Goal: Task Accomplishment & Management: Complete application form

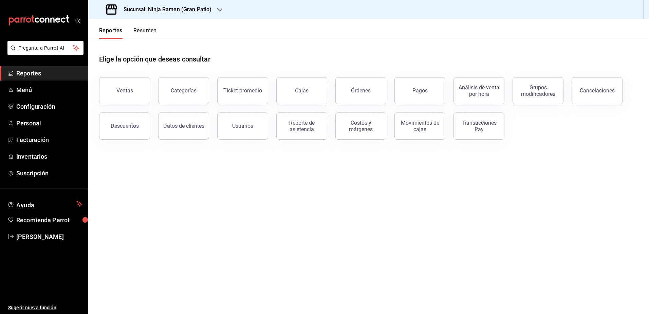
click at [174, 15] on div "Sucursal: Ninja Ramen (Gran Patio)" at bounding box center [159, 9] width 131 height 19
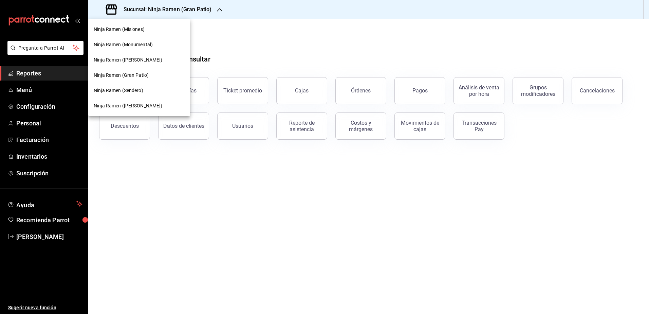
click at [130, 105] on span "Ninja Ramen ([PERSON_NAME])" at bounding box center [128, 105] width 69 height 7
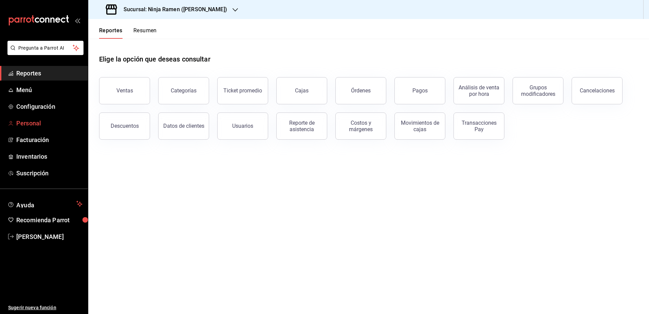
click at [25, 120] on span "Personal" at bounding box center [49, 123] width 66 height 9
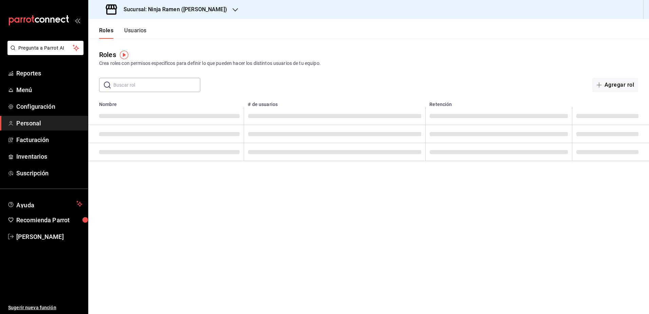
click at [136, 26] on div "Roles Usuarios" at bounding box center [117, 29] width 58 height 20
click at [133, 35] on button "Usuarios" at bounding box center [135, 33] width 22 height 12
click at [612, 86] on button "Nuevo usuario" at bounding box center [612, 85] width 54 height 14
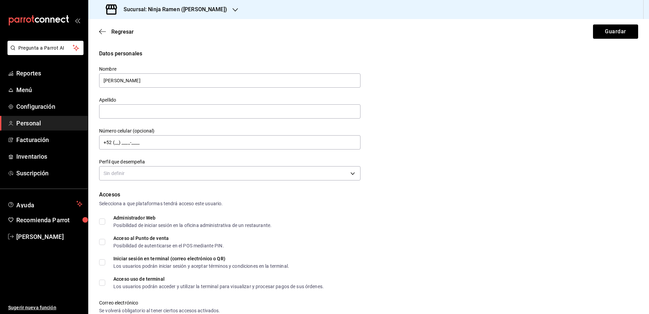
type input "[PERSON_NAME]"
type input "m"
type input "[PERSON_NAME]"
type input "[PHONE_NUMBER]"
click at [332, 166] on body "Pregunta a Parrot AI Reportes Menú Configuración Personal Facturación Inventari…" at bounding box center [324, 157] width 649 height 314
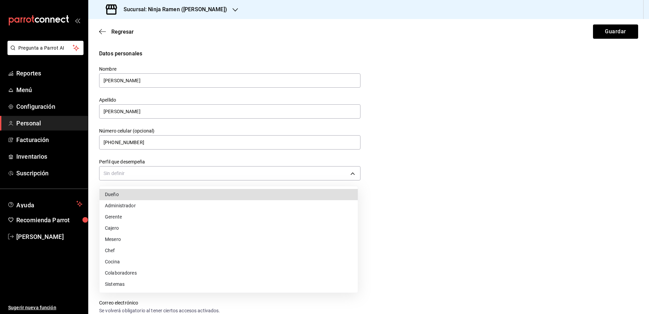
click at [423, 180] on div at bounding box center [324, 157] width 649 height 314
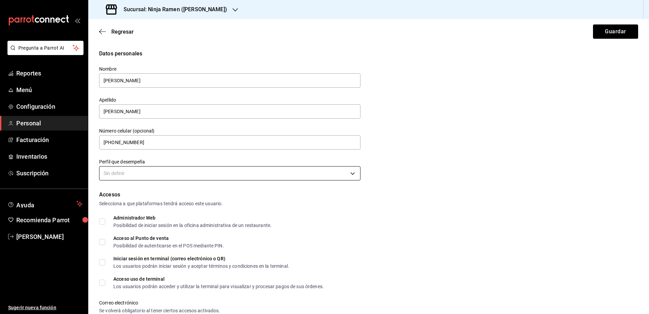
click at [304, 177] on body "Pregunta a Parrot AI Reportes Menú Configuración Personal Facturación Inventari…" at bounding box center [324, 157] width 649 height 314
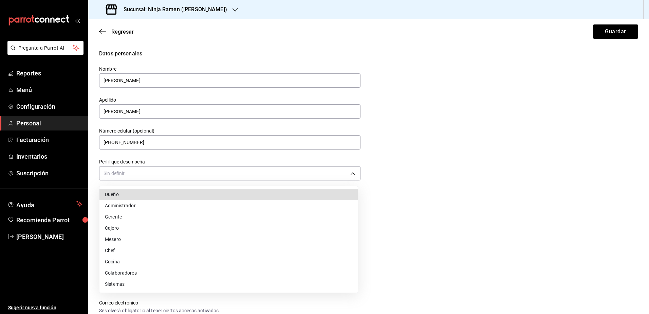
click at [164, 259] on li "Cocina" at bounding box center [229, 261] width 258 height 11
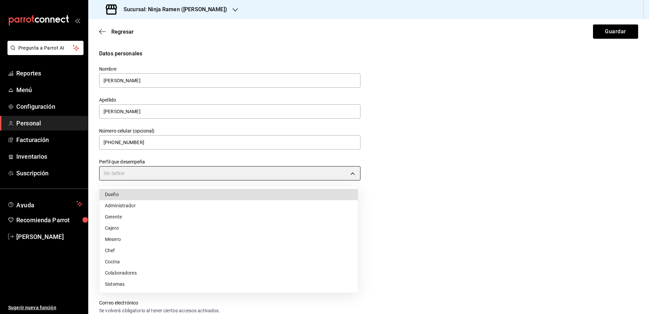
type input "KITCHEN"
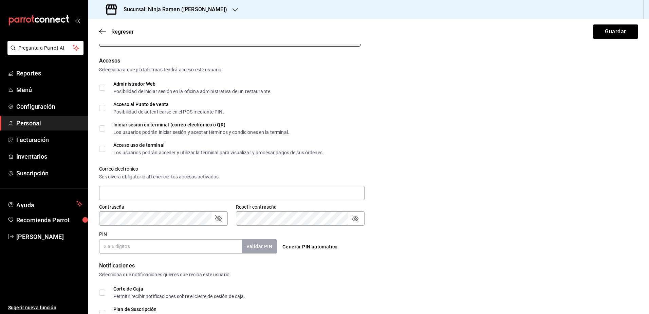
scroll to position [229, 0]
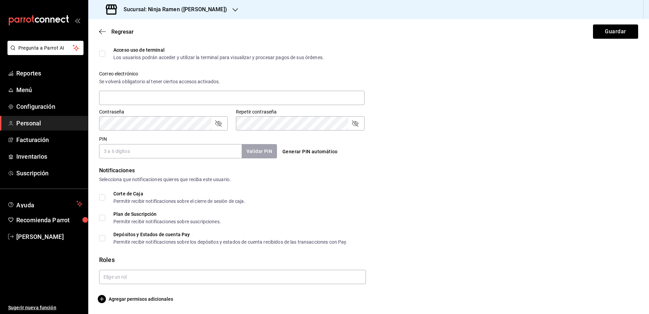
click at [216, 153] on input "PIN" at bounding box center [170, 151] width 143 height 14
type input "1902"
click at [255, 151] on button "Validar PIN" at bounding box center [259, 151] width 36 height 15
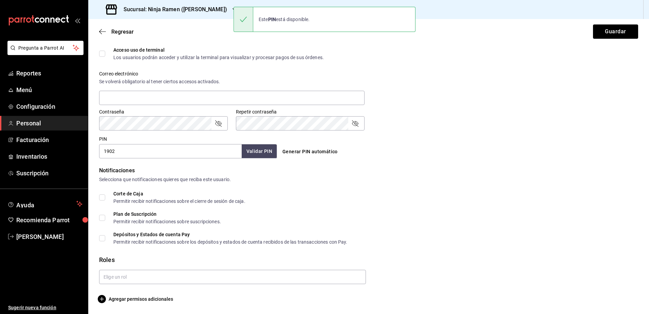
click at [224, 269] on div at bounding box center [230, 274] width 272 height 20
click at [222, 273] on input "text" at bounding box center [232, 277] width 267 height 14
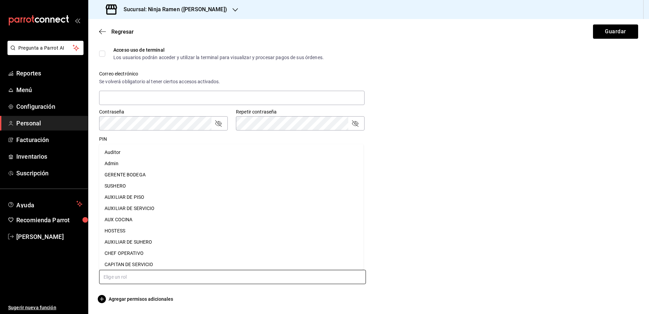
click at [208, 181] on li "SUSHERO" at bounding box center [231, 185] width 265 height 11
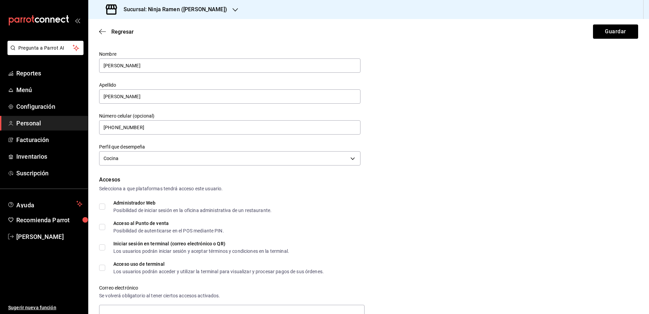
scroll to position [0, 0]
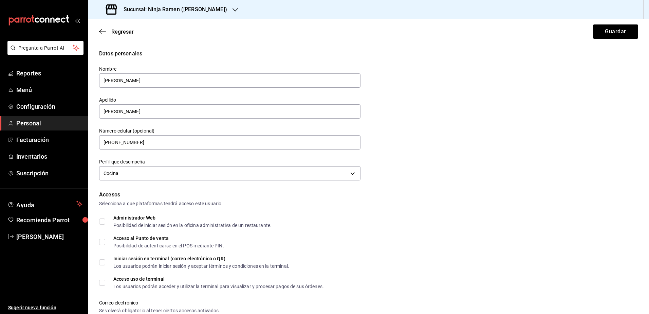
checkbox input "true"
click at [620, 31] on button "Guardar" at bounding box center [615, 31] width 45 height 14
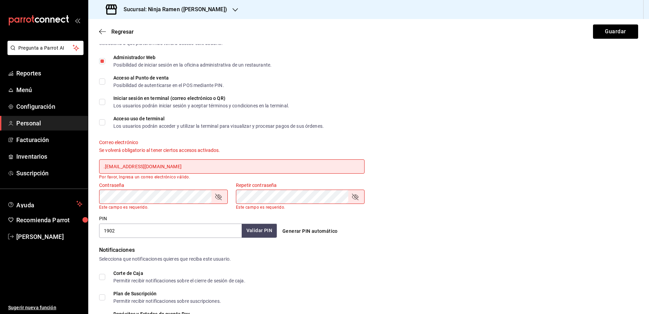
type input ".[EMAIL_ADDRESS][DOMAIN_NAME]"
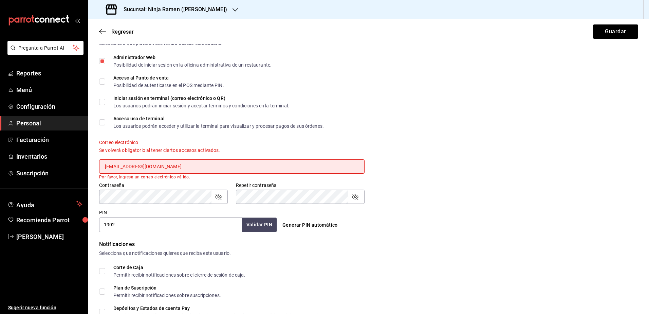
click at [428, 165] on div "Correo electrónico Se volverá obligatorio al tener ciertos accesos activados. .…" at bounding box center [364, 155] width 547 height 48
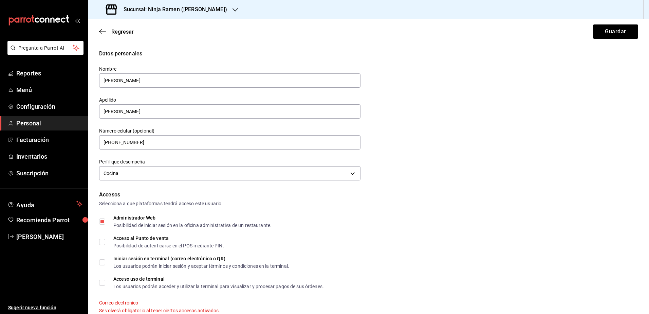
scroll to position [238, 0]
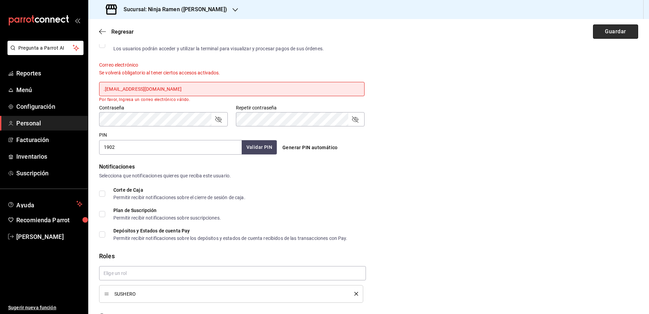
click at [607, 31] on button "Guardar" at bounding box center [615, 31] width 45 height 14
click at [106, 89] on input ".[EMAIL_ADDRESS][DOMAIN_NAME]" at bounding box center [232, 89] width 266 height 14
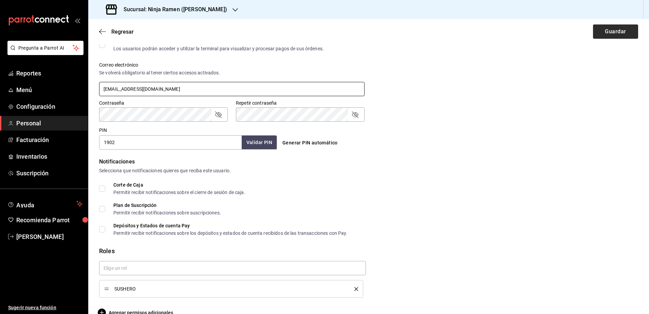
type input "[EMAIL_ADDRESS][DOMAIN_NAME]"
click at [601, 29] on button "Guardar" at bounding box center [615, 31] width 45 height 14
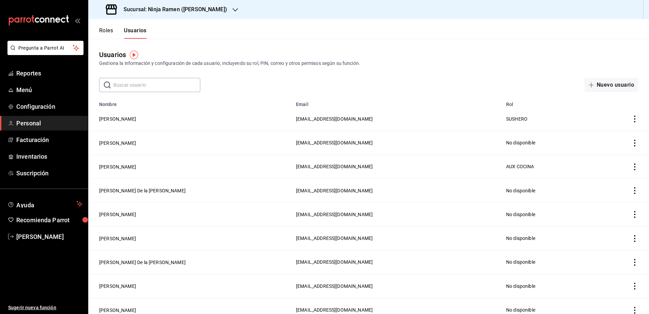
click at [105, 32] on button "Roles" at bounding box center [106, 33] width 14 height 12
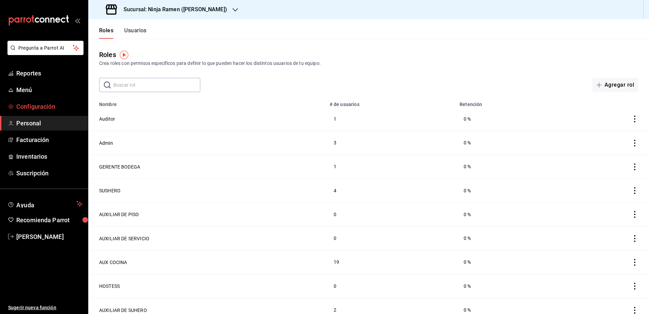
click at [38, 106] on span "Configuración" at bounding box center [49, 106] width 66 height 9
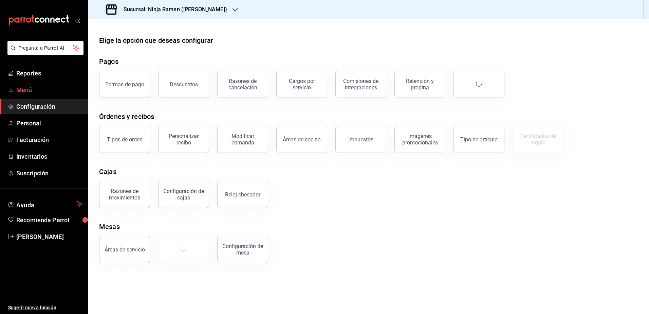
click at [33, 95] on link "Menú" at bounding box center [44, 90] width 88 height 15
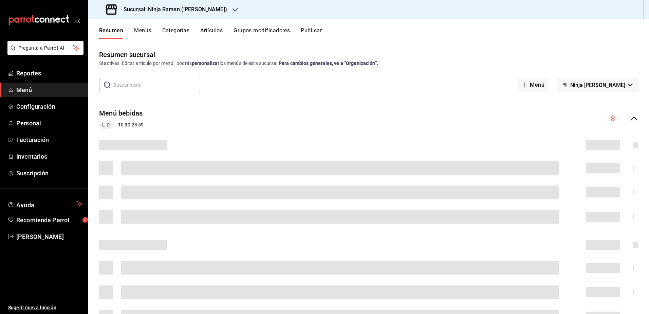
click at [44, 84] on link "Menú" at bounding box center [44, 90] width 88 height 15
click at [44, 72] on span "Reportes" at bounding box center [49, 73] width 66 height 9
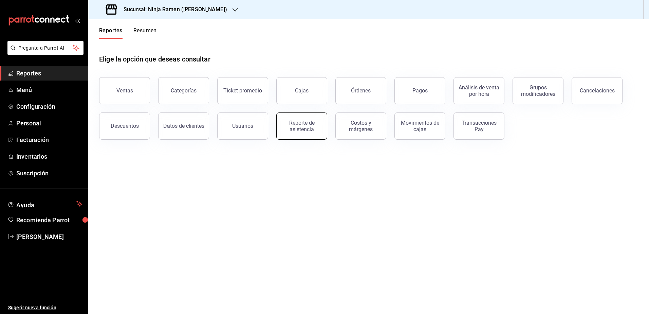
click at [298, 132] on button "Reporte de asistencia" at bounding box center [301, 125] width 51 height 27
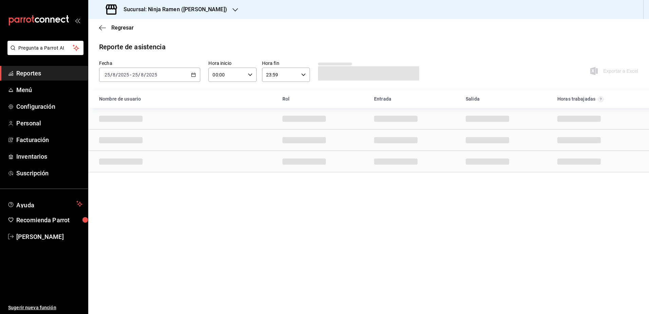
click at [195, 77] on \(Stroke\) "button" at bounding box center [194, 75] width 4 height 4
click at [133, 173] on span "Rango de fechas" at bounding box center [131, 171] width 53 height 7
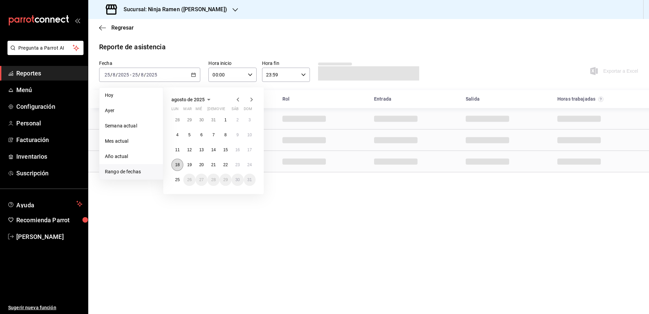
click at [174, 164] on button "18" at bounding box center [178, 165] width 12 height 12
click at [248, 164] on abbr "24" at bounding box center [250, 164] width 4 height 5
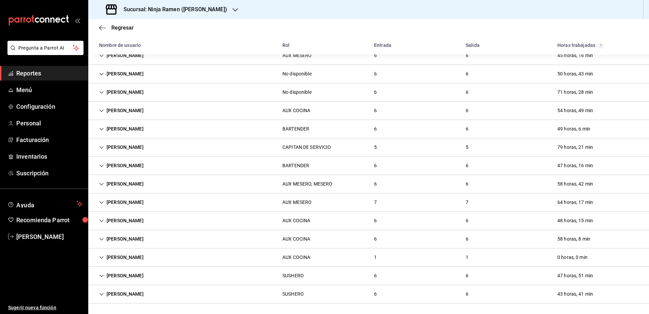
scroll to position [502, 0]
click at [102, 239] on icon "Cell" at bounding box center [101, 238] width 5 height 5
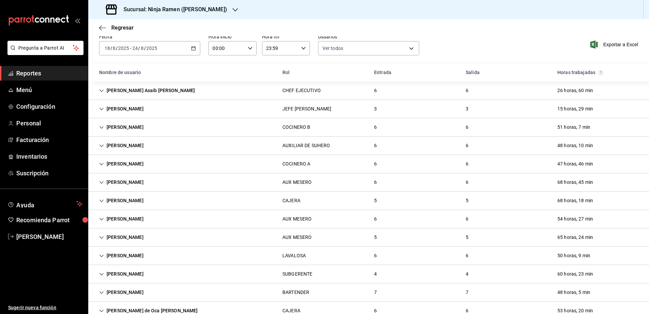
scroll to position [0, 0]
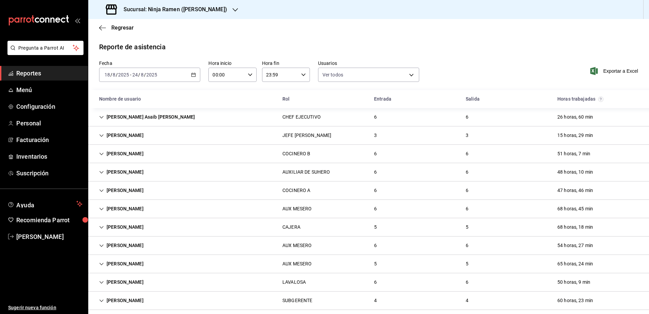
click at [195, 74] on icon "button" at bounding box center [193, 74] width 5 height 5
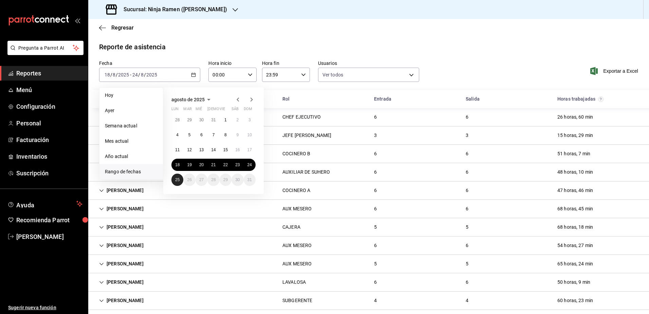
click at [178, 179] on abbr "25" at bounding box center [177, 179] width 4 height 5
click at [177, 166] on abbr "18" at bounding box center [177, 164] width 4 height 5
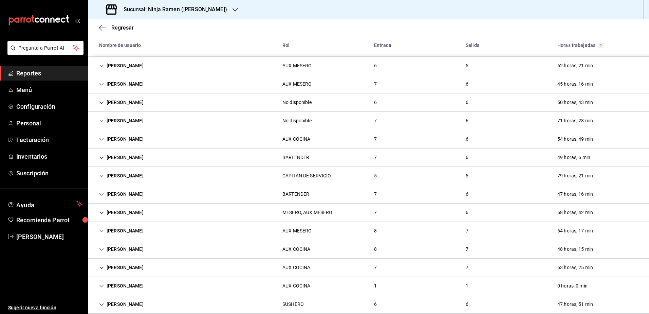
scroll to position [502, 0]
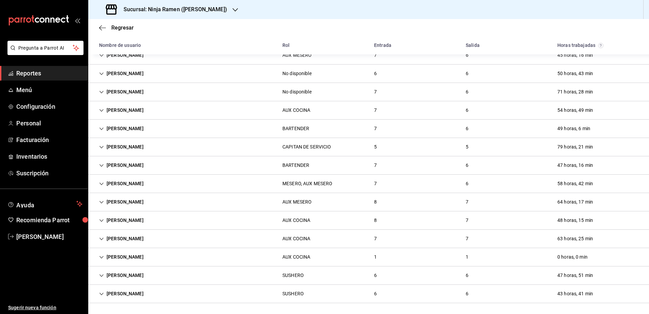
click at [103, 239] on icon "Cell" at bounding box center [101, 238] width 5 height 5
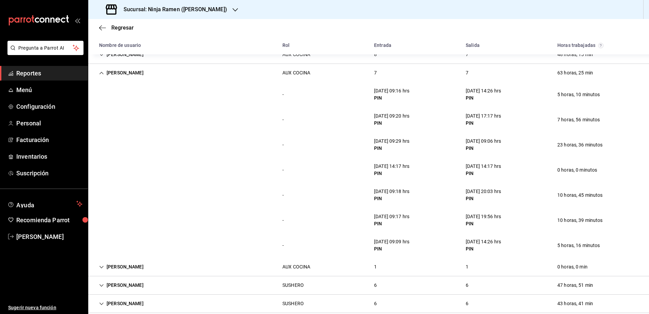
scroll to position [678, 0]
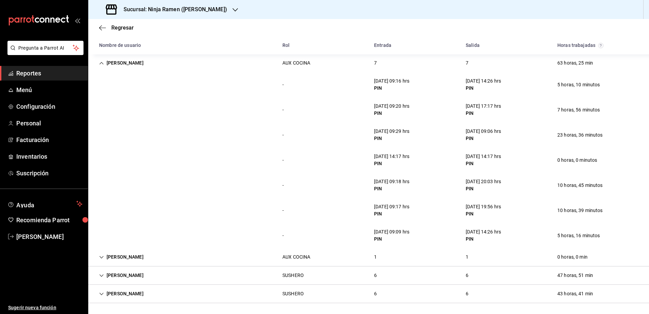
click at [299, 173] on div "- [DATE] 09:18 hrs PIN [DATE] 20:03 hrs PIN 10 horas, 45 minutos" at bounding box center [368, 185] width 561 height 25
click at [463, 197] on div "- [DATE] 09:18 hrs PIN [DATE] 20:03 hrs PIN 10 horas, 45 minutos" at bounding box center [368, 185] width 561 height 25
